Goal: Task Accomplishment & Management: Use online tool/utility

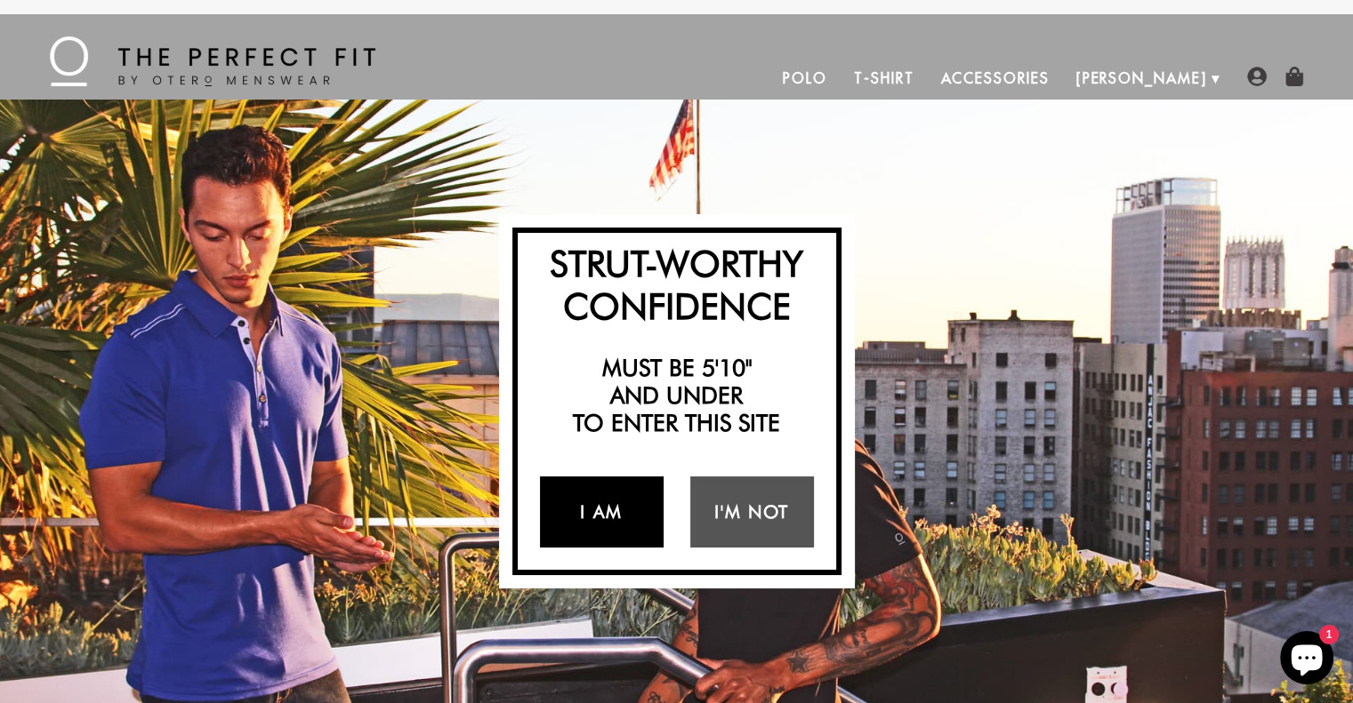
click at [603, 506] on link "I Am" at bounding box center [602, 512] width 124 height 71
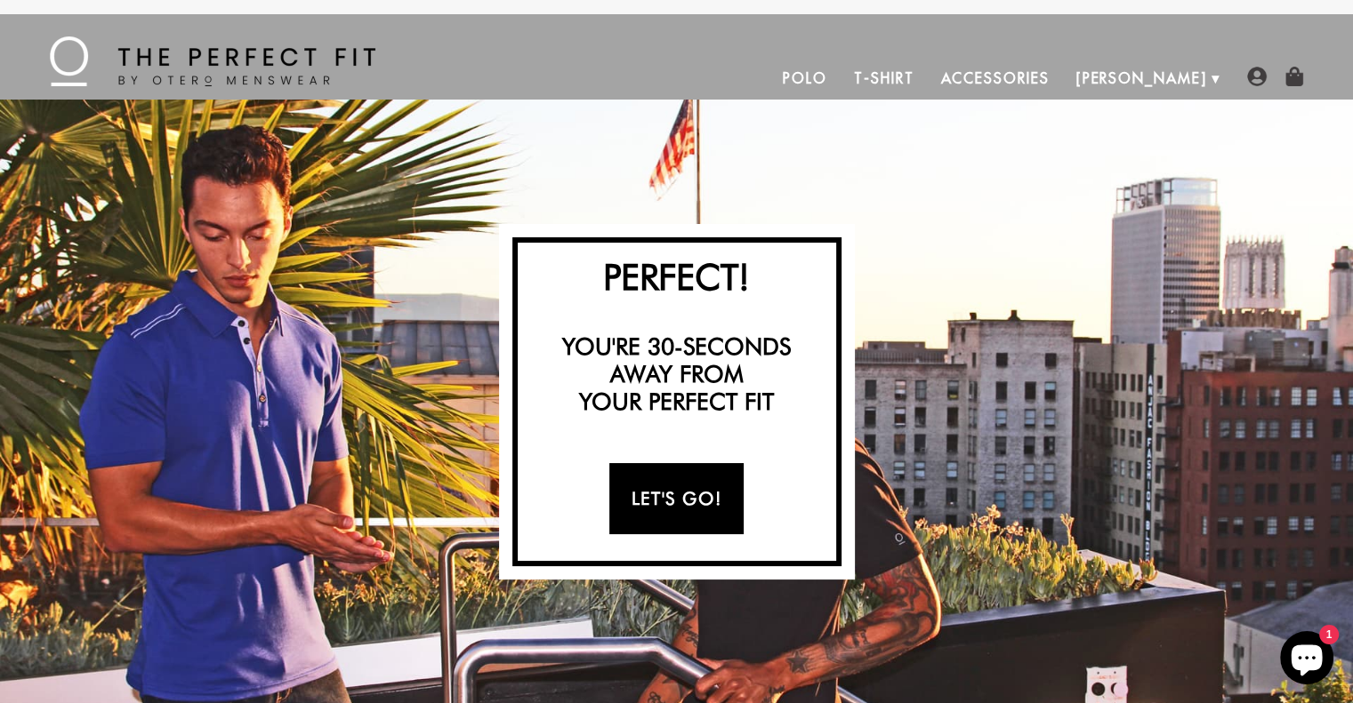
drag, startPoint x: 667, startPoint y: 514, endPoint x: 666, endPoint y: 502, distance: 12.5
click at [667, 513] on link "Let's Go!" at bounding box center [676, 498] width 134 height 71
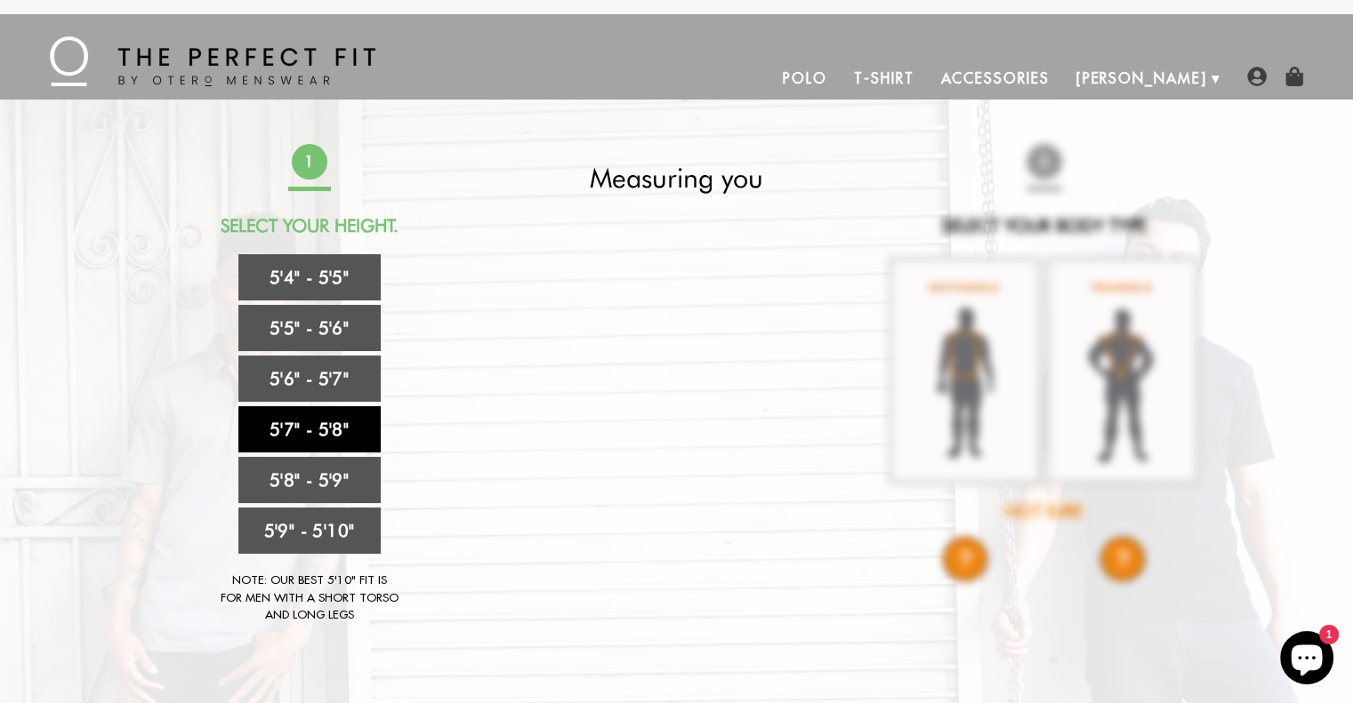
click at [305, 428] on link "5'7" - 5'8"" at bounding box center [309, 429] width 142 height 46
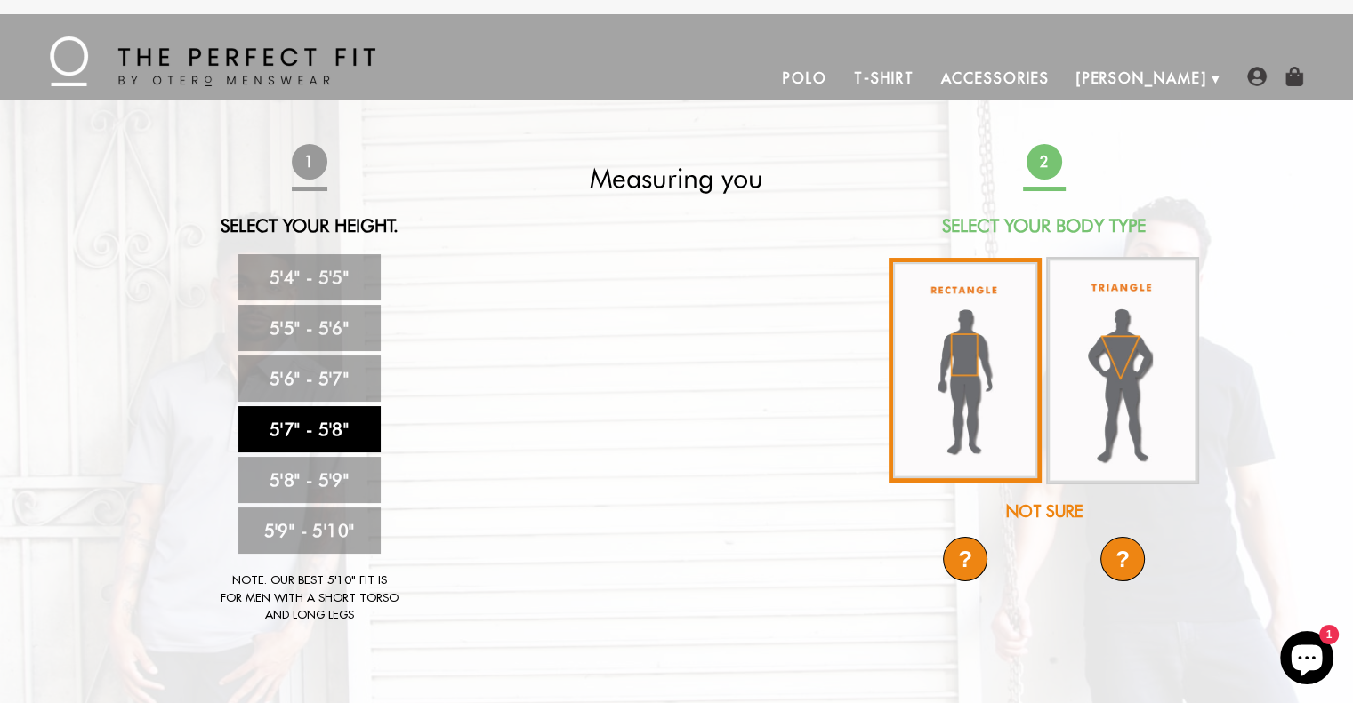
click at [946, 369] on img at bounding box center [964, 370] width 153 height 225
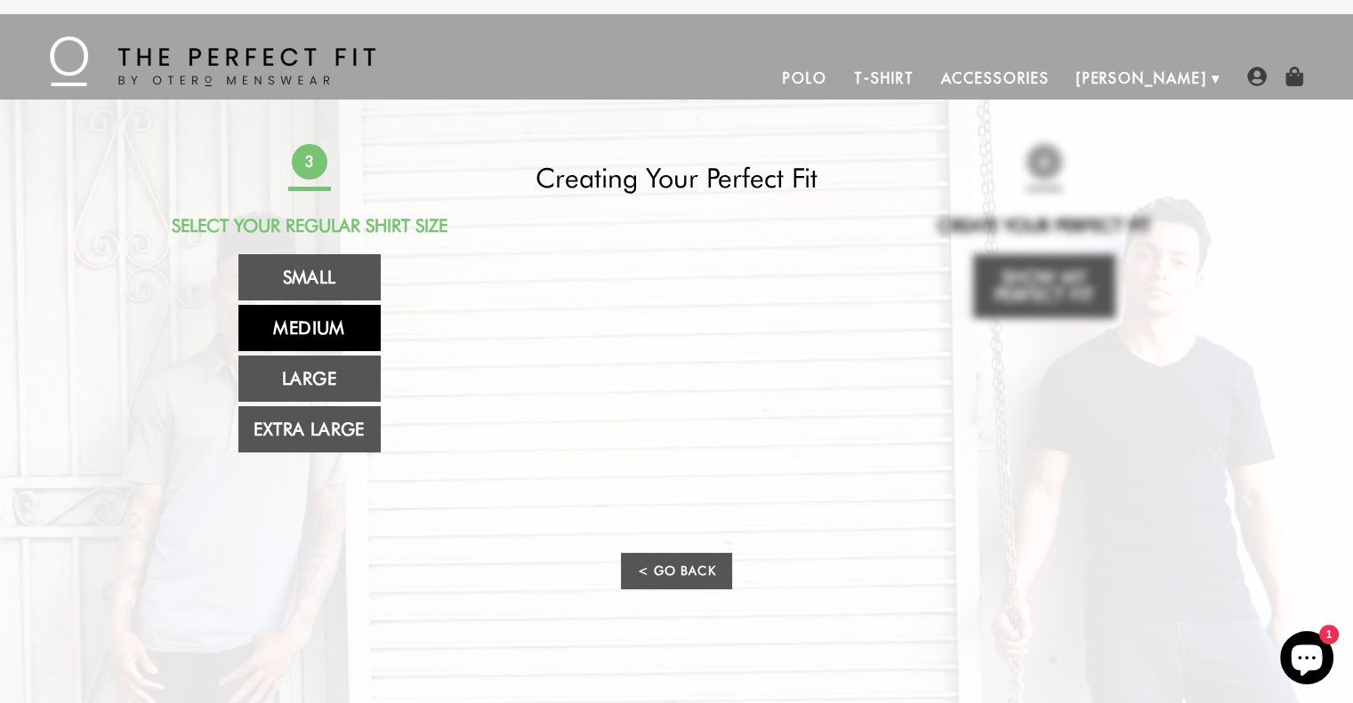
click at [292, 321] on link "Medium" at bounding box center [309, 328] width 142 height 46
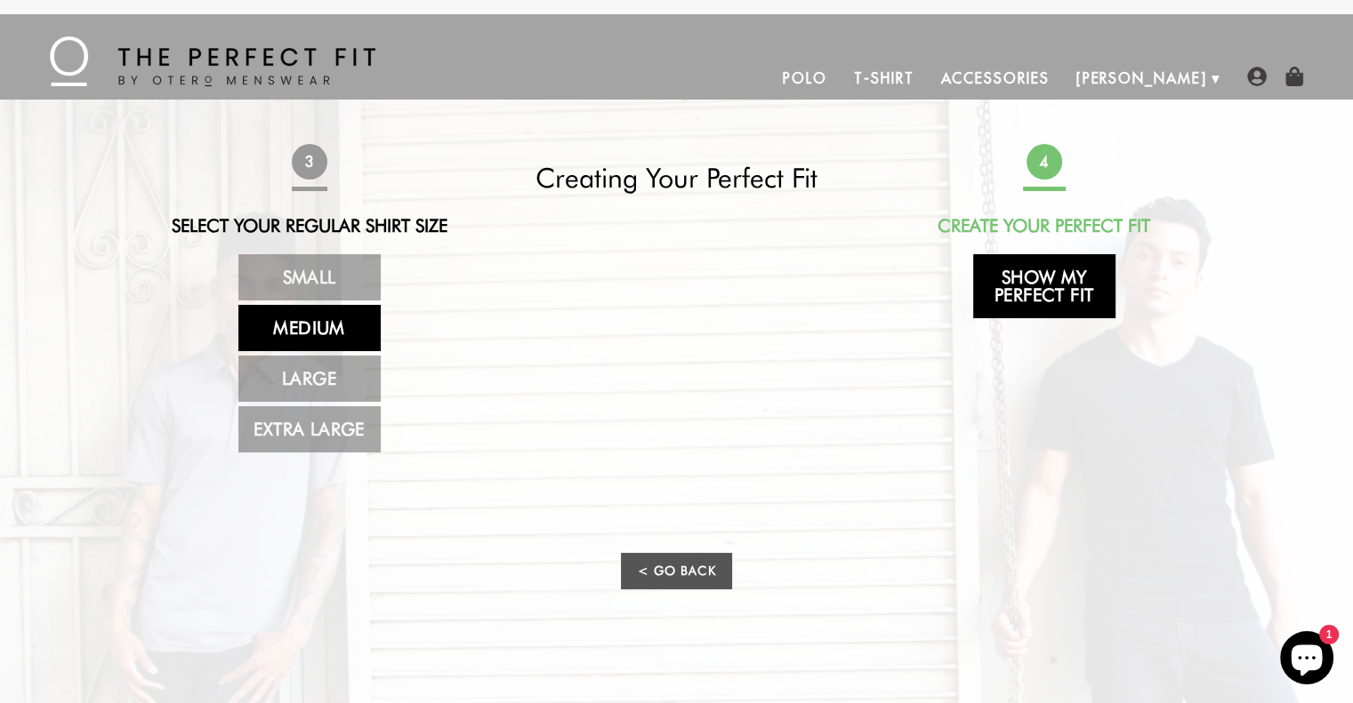
click at [1035, 285] on link "Show My Perfect Fit" at bounding box center [1044, 286] width 142 height 64
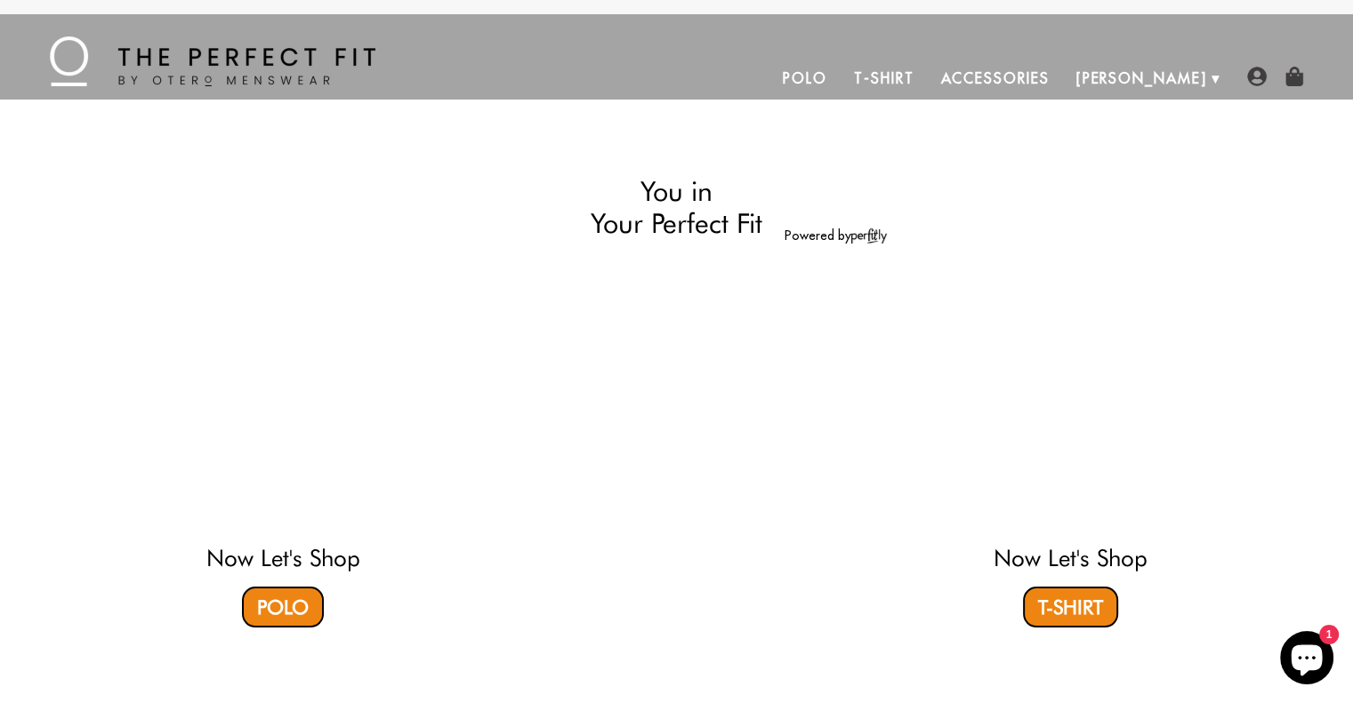
select select "57-58"
select select "M"
